Goal: Obtain resource: Obtain resource

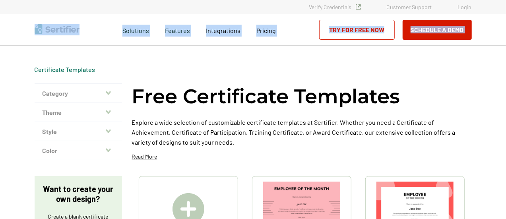
drag, startPoint x: 505, startPoint y: 7, endPoint x: 508, endPoint y: 31, distance: 24.8
click at [505, 31] on html "Verify Credentials Customer Support Login Request A Demo Let us present you the…" at bounding box center [253, 109] width 506 height 219
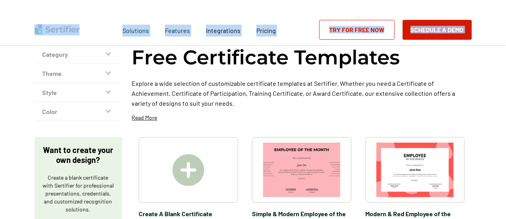
scroll to position [48, 0]
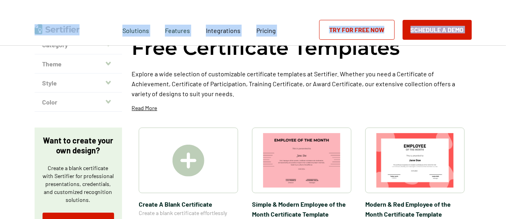
drag, startPoint x: 506, startPoint y: 17, endPoint x: 508, endPoint y: 84, distance: 67.1
click at [505, 84] on html "Verify Credentials Customer Support Login Request A Demo Let us present you the…" at bounding box center [253, 61] width 506 height 219
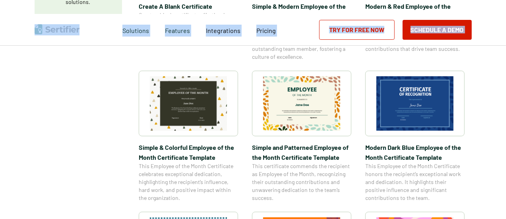
scroll to position [247, 0]
click at [294, 112] on img at bounding box center [301, 103] width 77 height 54
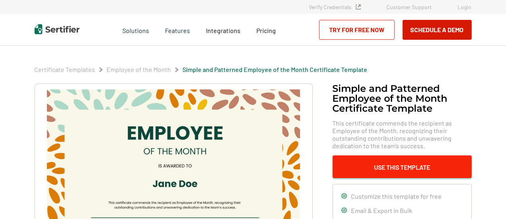
click at [374, 164] on button "Use This Template" at bounding box center [401, 166] width 139 height 23
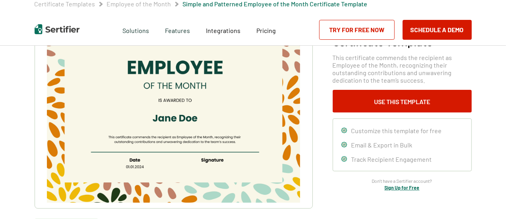
scroll to position [66, 0]
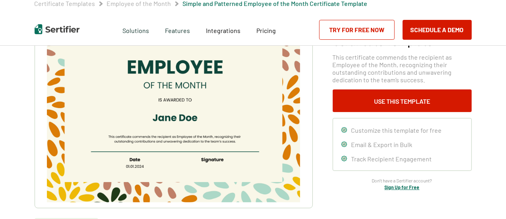
click at [131, 113] on img at bounding box center [173, 112] width 253 height 179
click at [194, 93] on img at bounding box center [173, 112] width 253 height 179
